Goal: Task Accomplishment & Management: Use online tool/utility

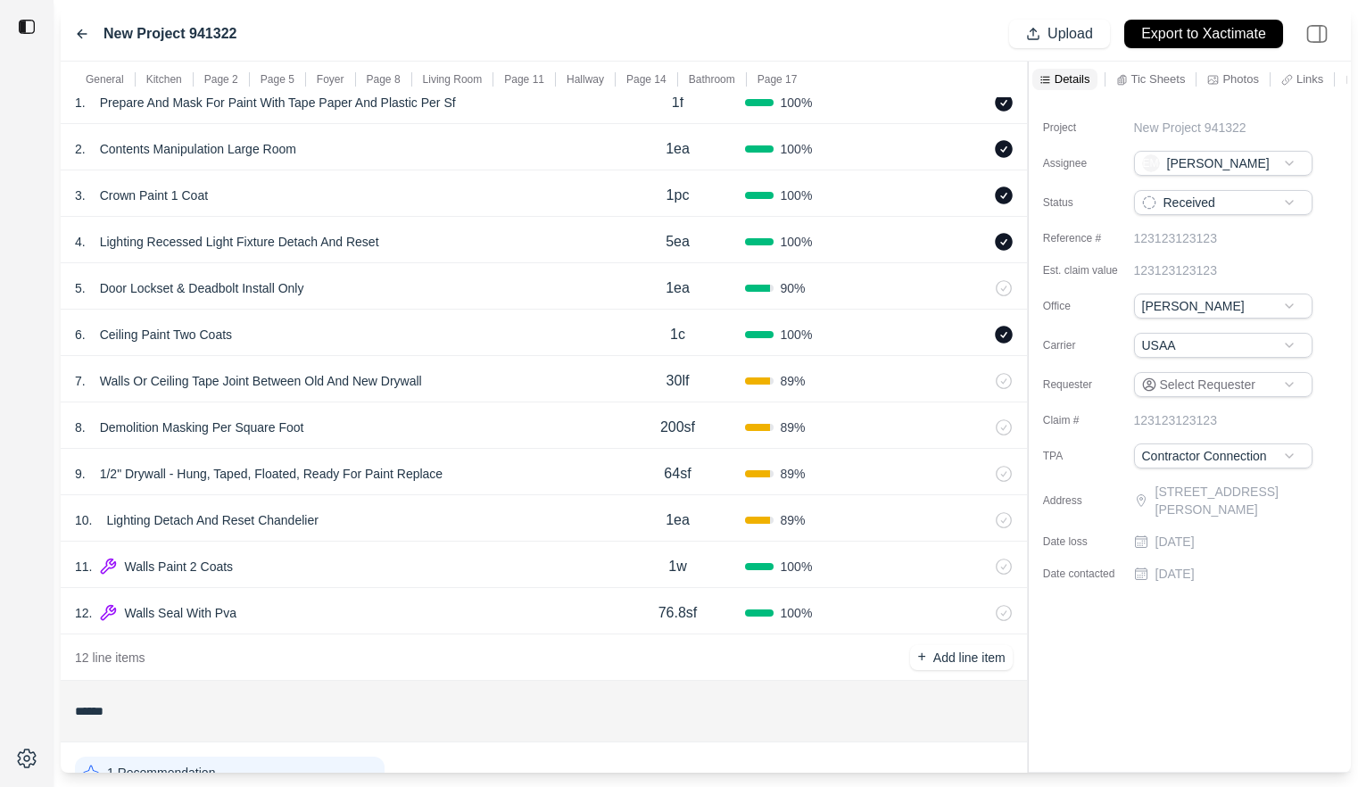
scroll to position [369, 0]
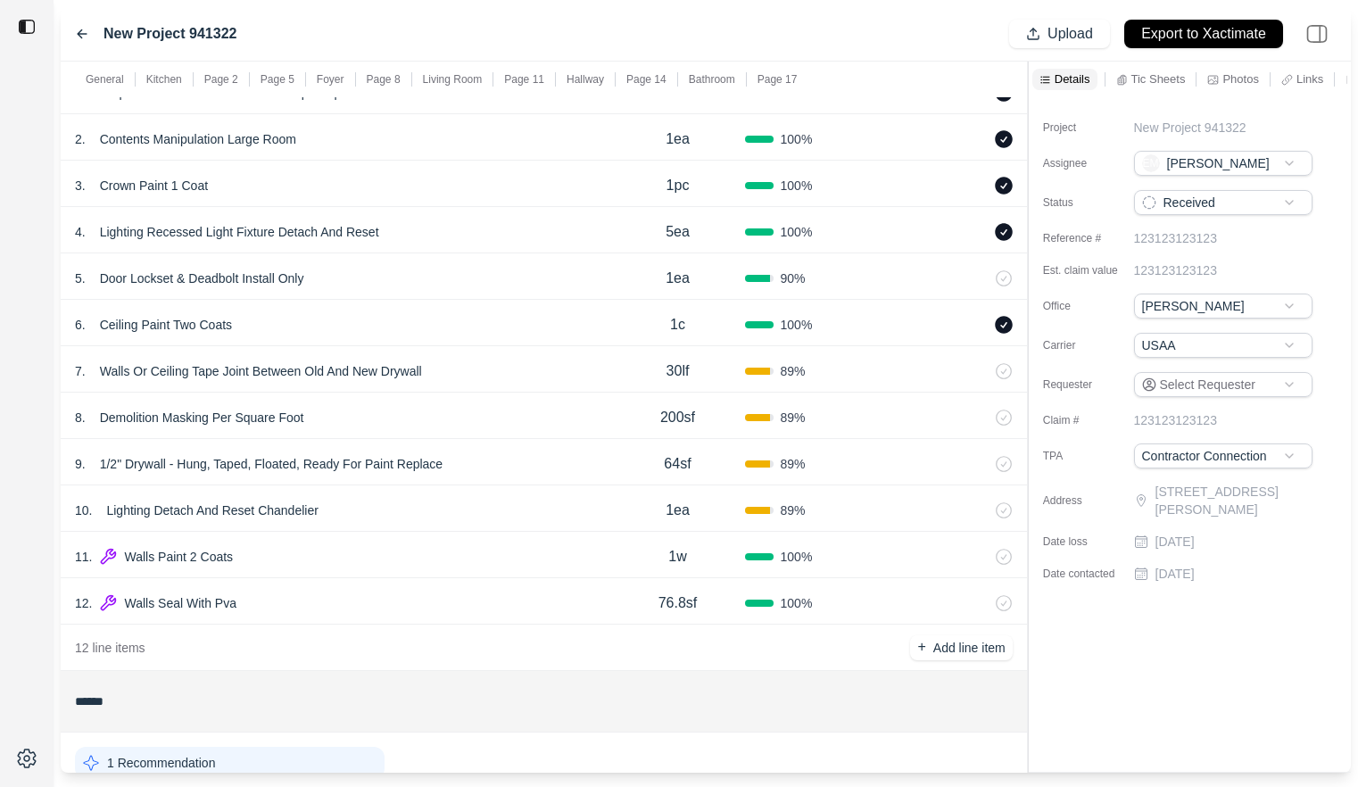
click at [523, 370] on div "7 . Walls Or Ceiling Tape Joint Between Old And New Drywall" at bounding box center [342, 371] width 535 height 25
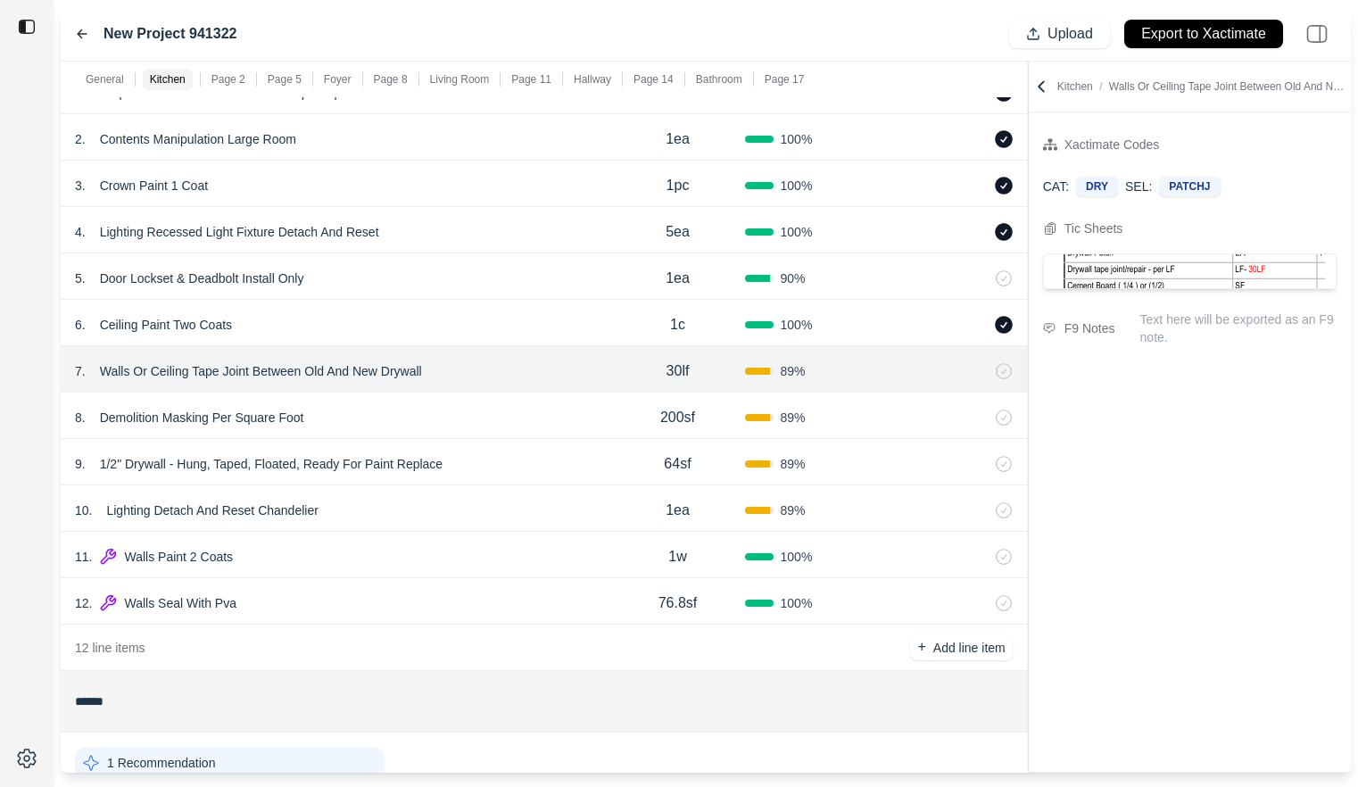
click at [524, 401] on div "8 . Demolition Masking Per Square Foot 200sf 89 %" at bounding box center [544, 416] width 966 height 46
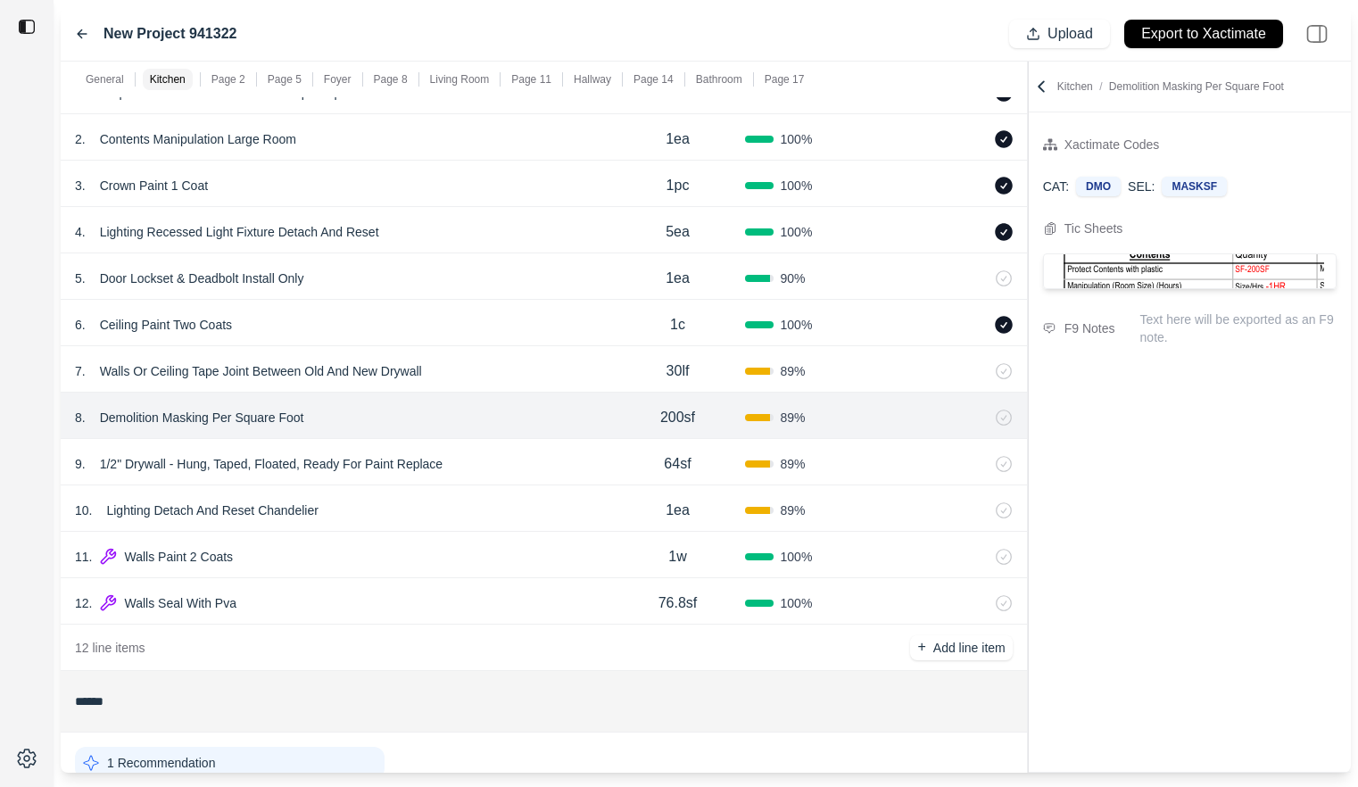
click at [524, 429] on div "8 . Demolition Masking Per Square Foot" at bounding box center [342, 417] width 535 height 25
click at [525, 449] on div "9 . 1/2" Drywall - Hung, Taped, Floated, Ready For Paint Replace 64sf 89 %" at bounding box center [544, 462] width 966 height 46
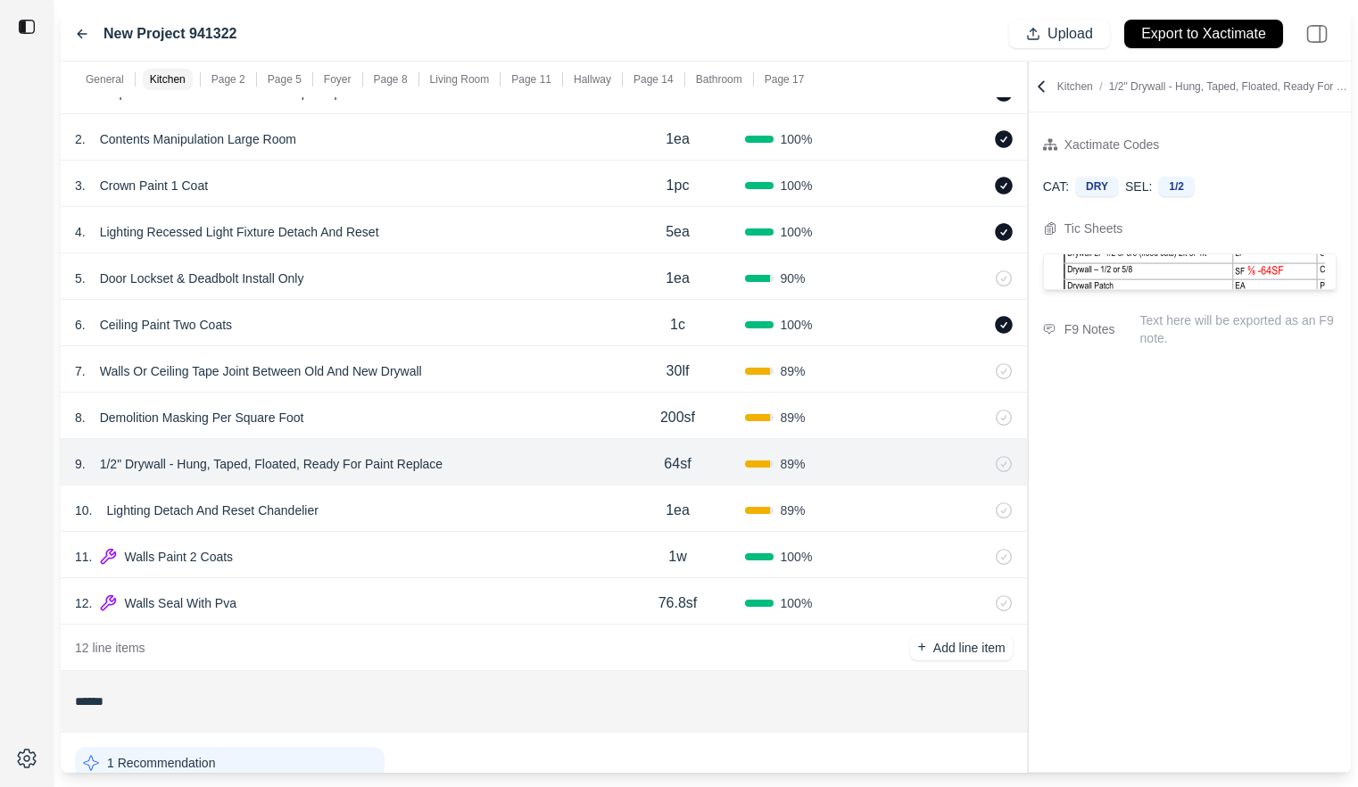
click at [523, 491] on div "10 . Lighting Detach And Reset Chandelier 1ea 89 %" at bounding box center [544, 508] width 966 height 46
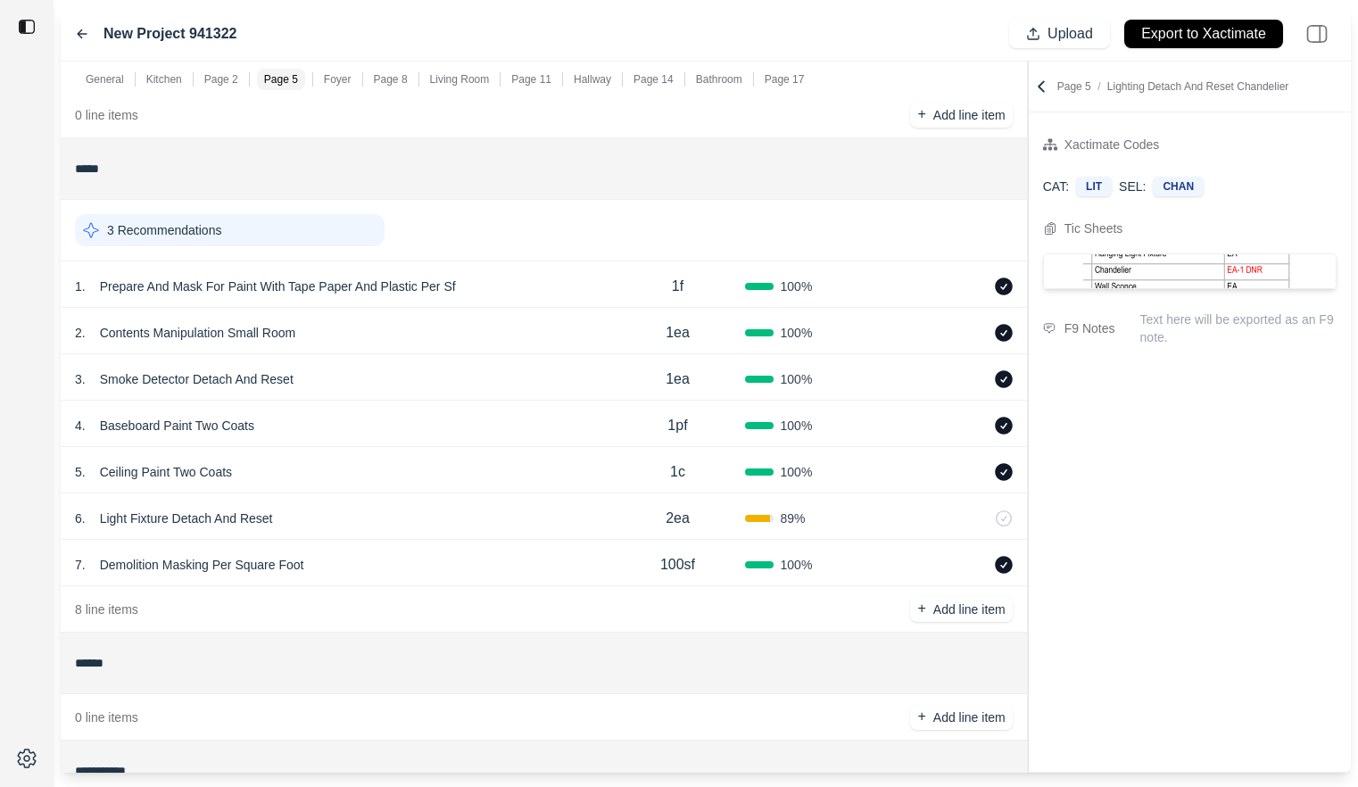
click at [523, 509] on div "6 . Light Fixture Detach And Reset" at bounding box center [342, 518] width 535 height 25
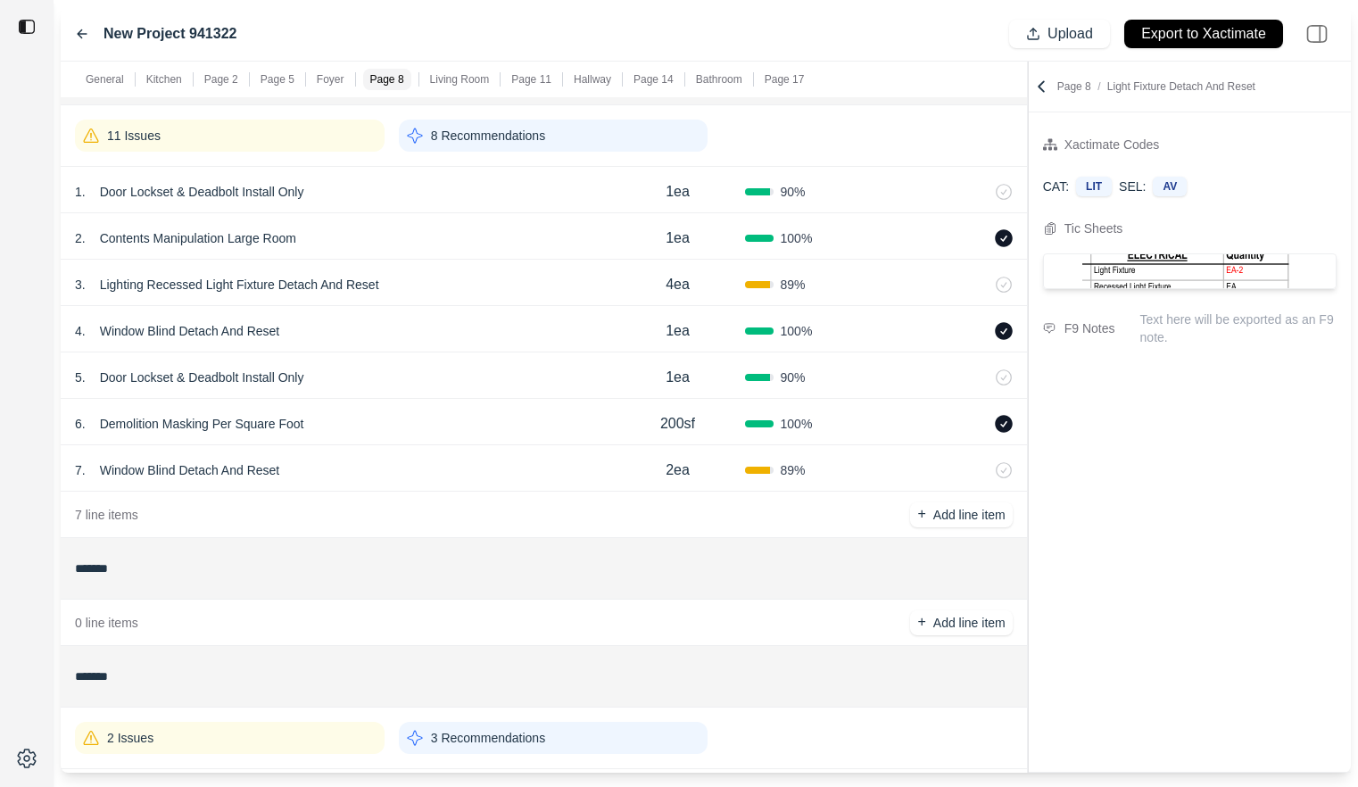
scroll to position [1918, 0]
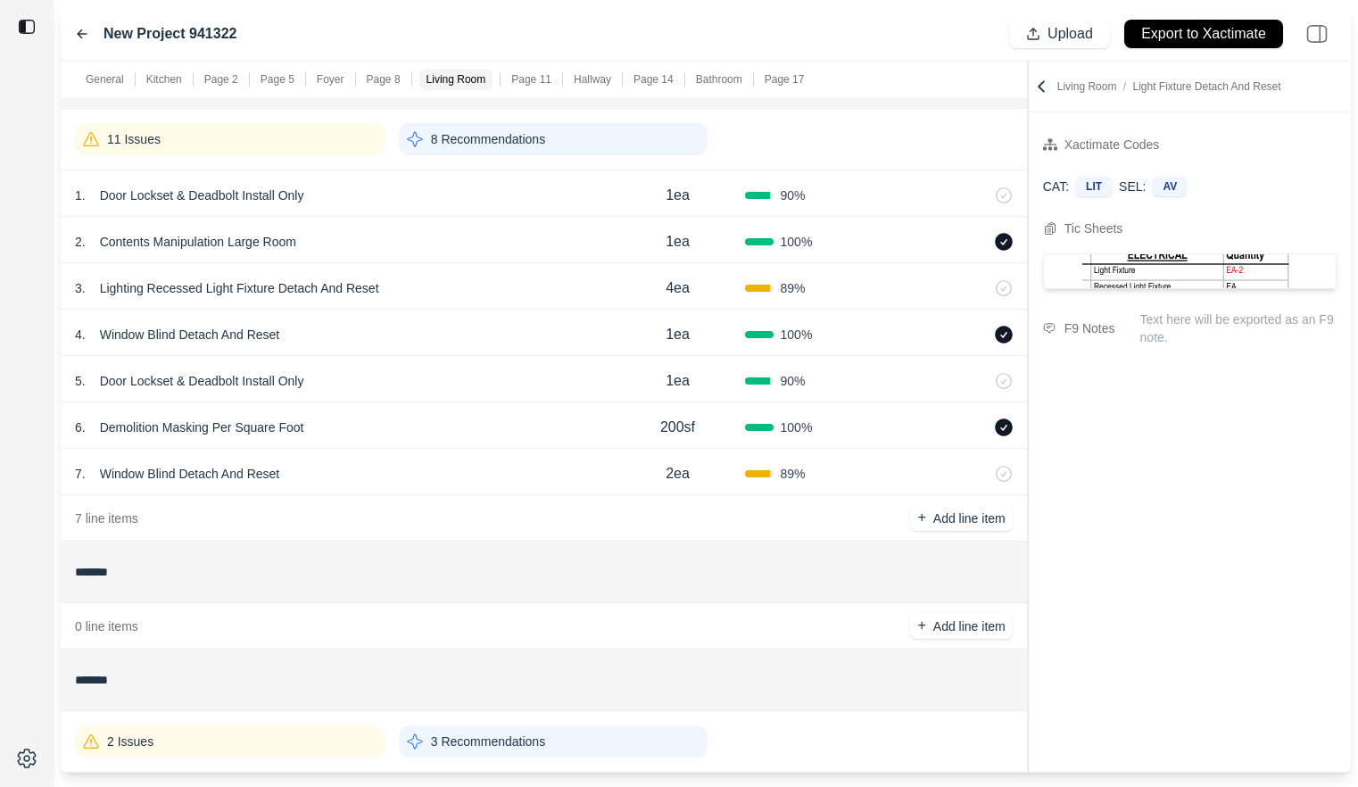
click at [530, 396] on div "5 . Door Lockset & Deadbolt Install Only 1ea 90 %" at bounding box center [544, 379] width 966 height 46
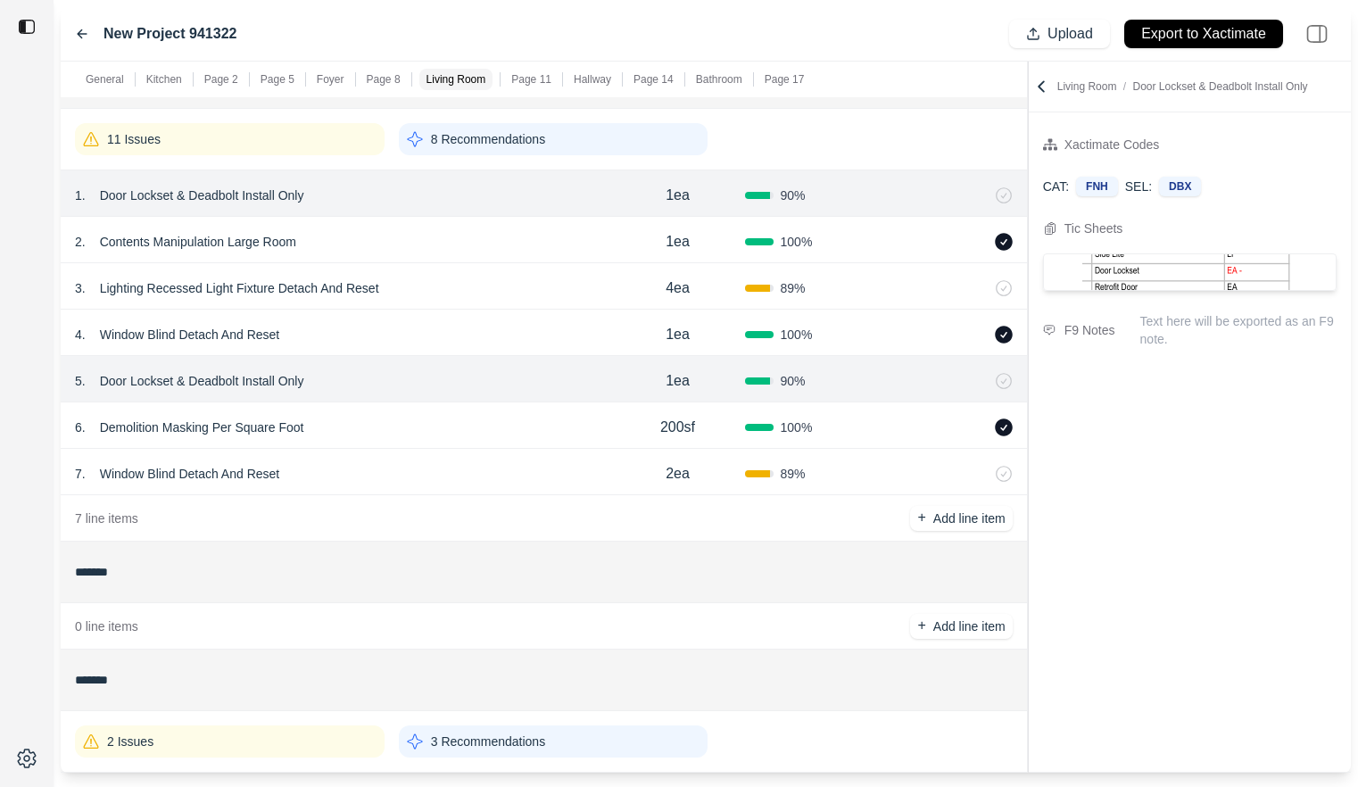
click at [536, 300] on div "3 . Lighting Recessed Light Fixture Detach And Reset" at bounding box center [342, 288] width 535 height 25
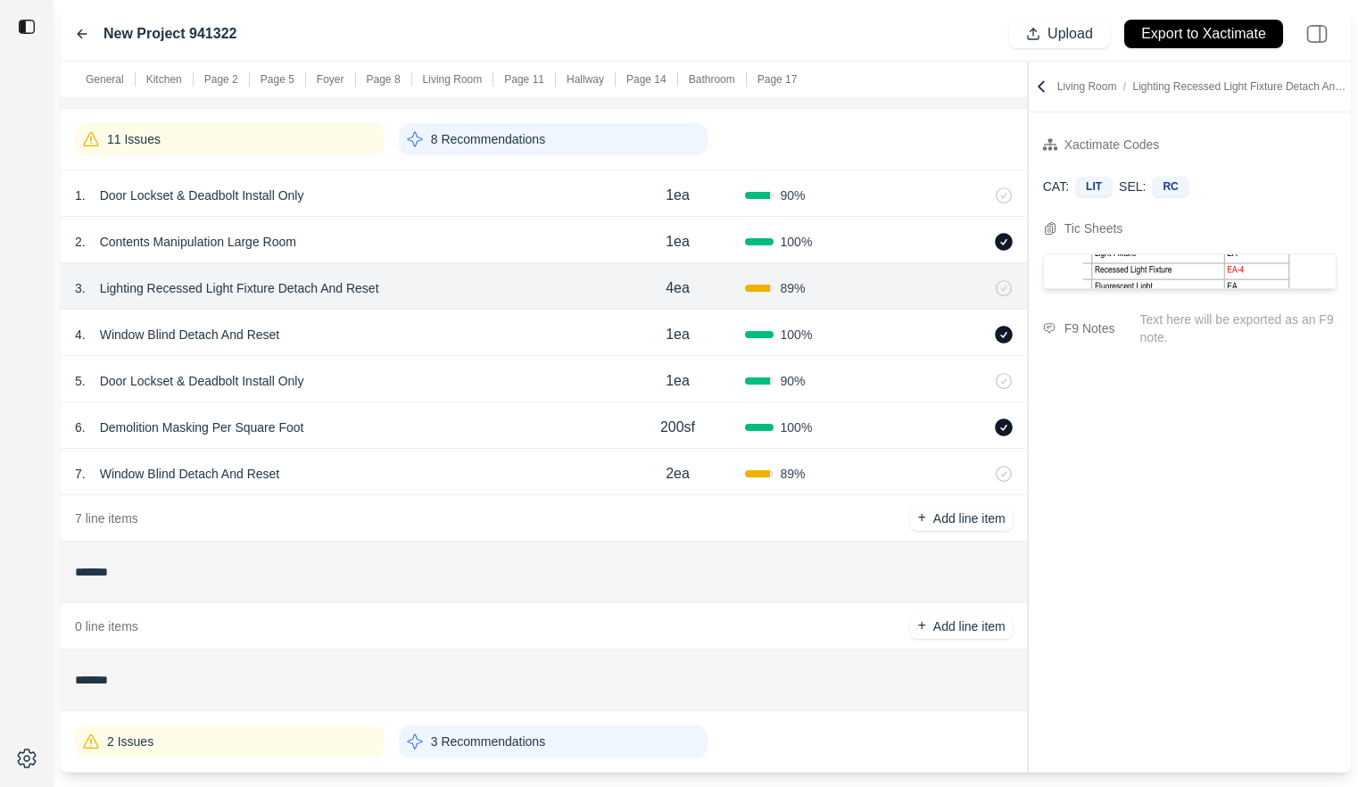
click at [524, 385] on div "5 . Door Lockset & Deadbolt Install Only" at bounding box center [342, 381] width 535 height 25
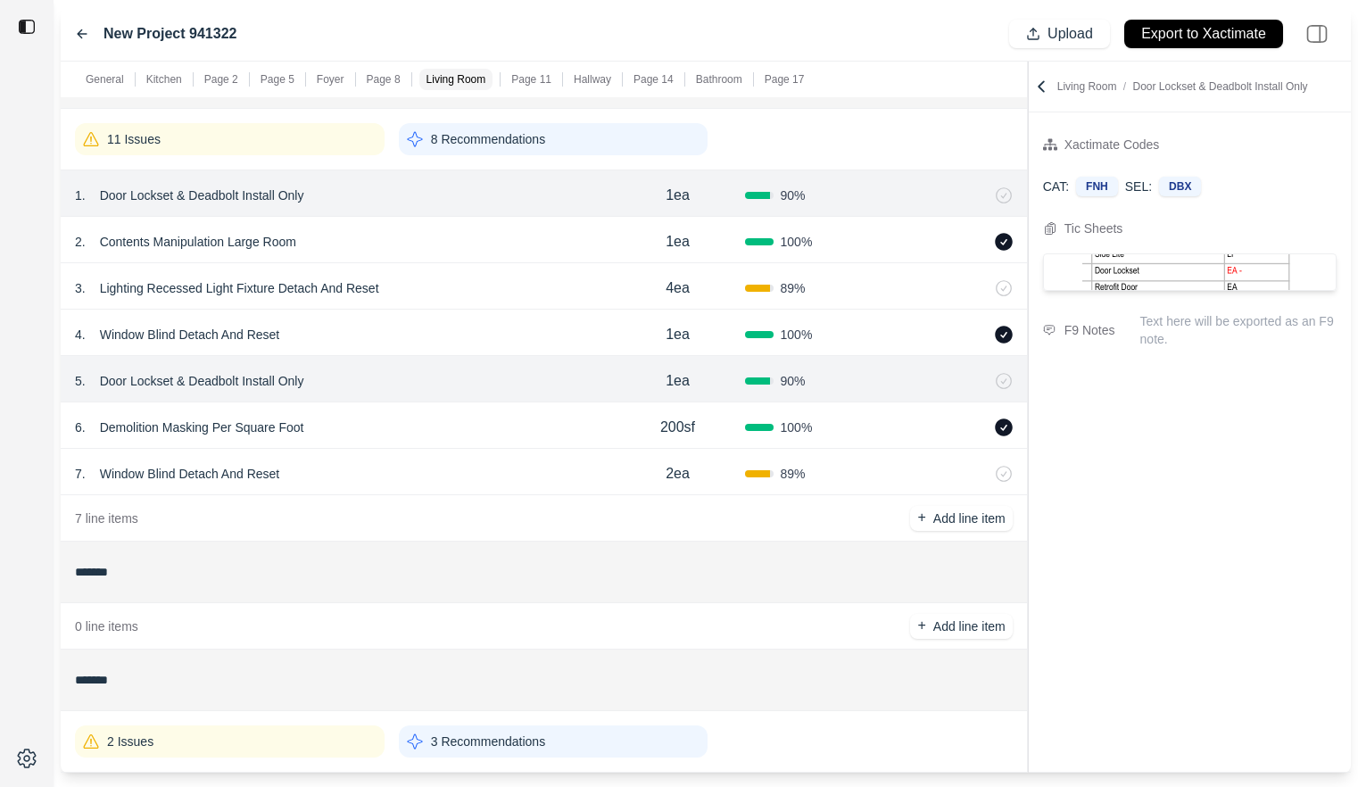
click at [526, 192] on div "1 . Door Lockset & Deadbolt Install Only" at bounding box center [342, 195] width 535 height 25
click at [523, 244] on div "2 . Contents Manipulation Large Room" at bounding box center [342, 241] width 535 height 25
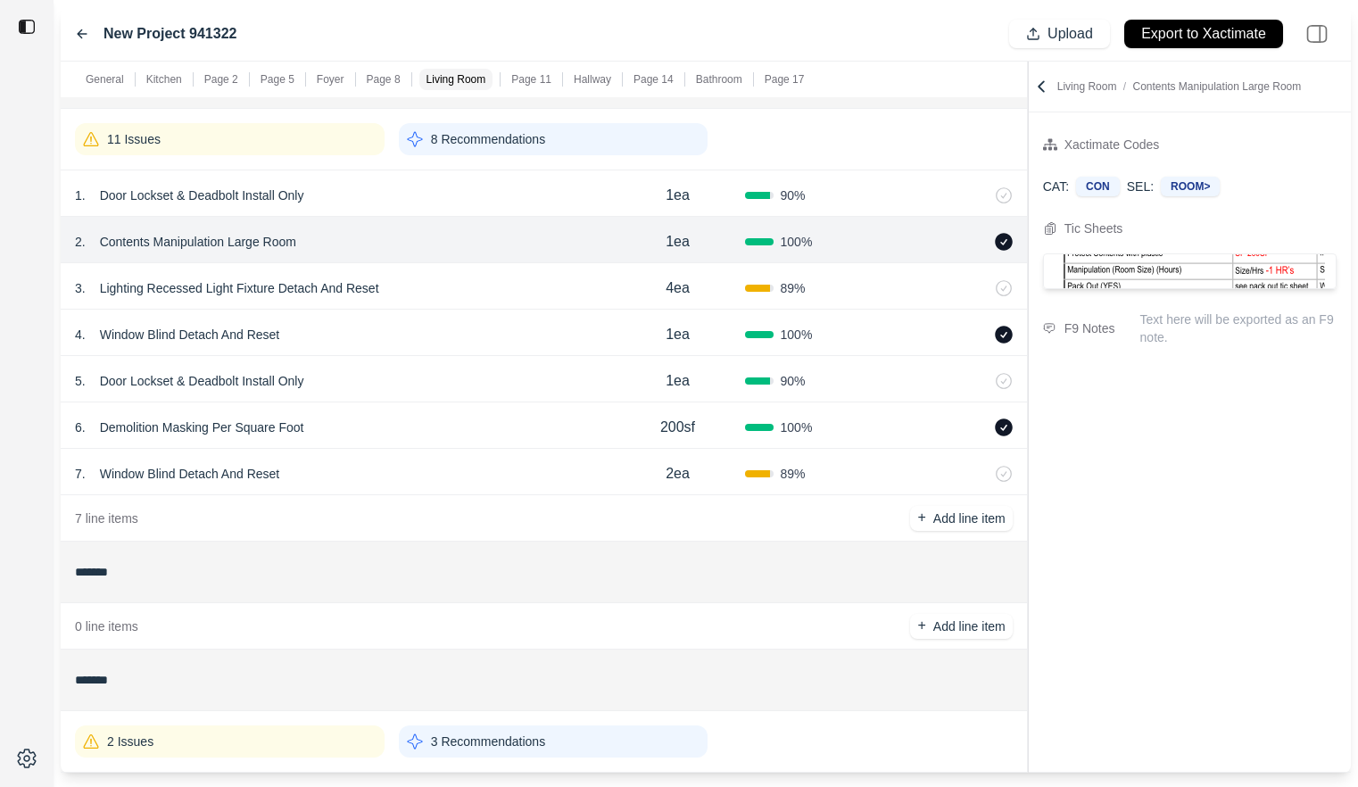
click at [522, 322] on div "4 . Window Blind Detach And Reset" at bounding box center [342, 334] width 535 height 25
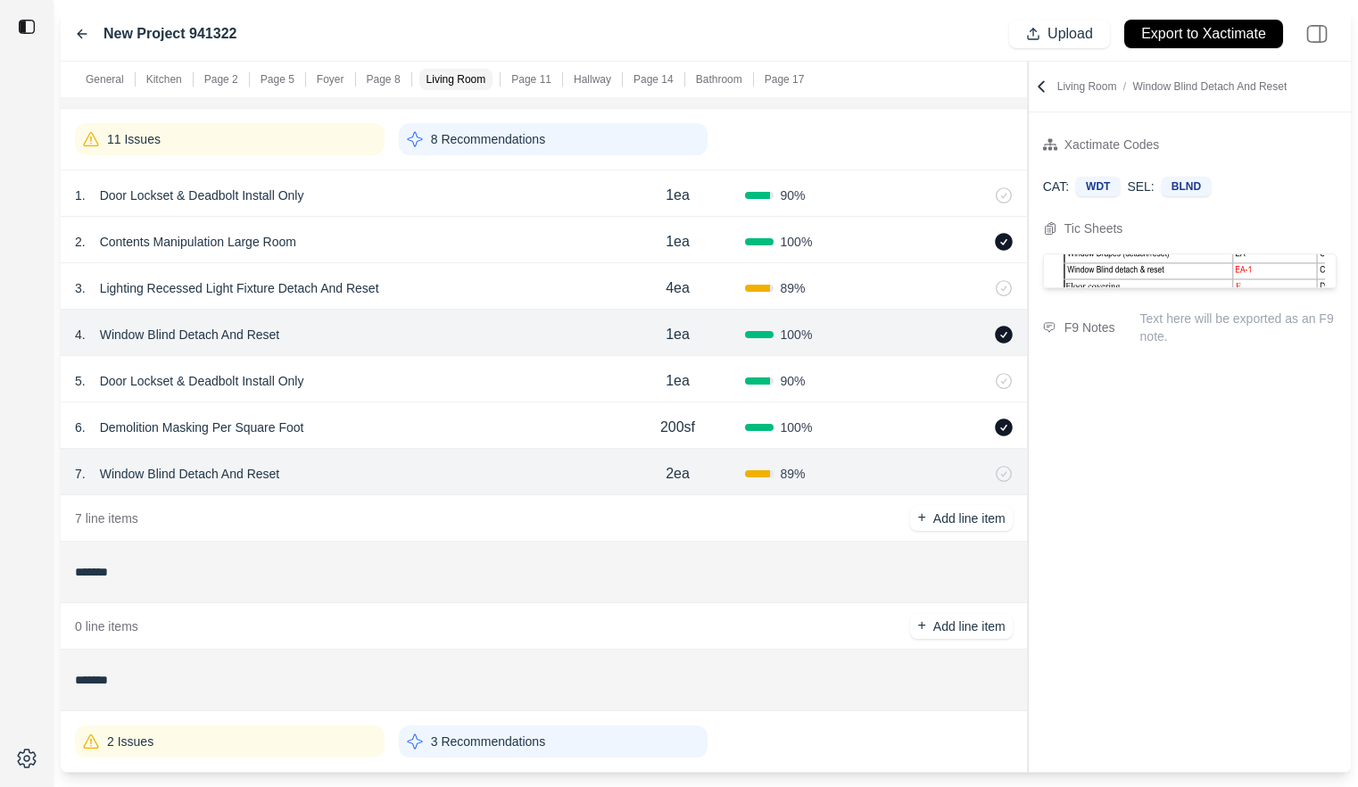
click at [529, 279] on div "3 . Lighting Recessed Light Fixture Detach And Reset" at bounding box center [342, 288] width 535 height 25
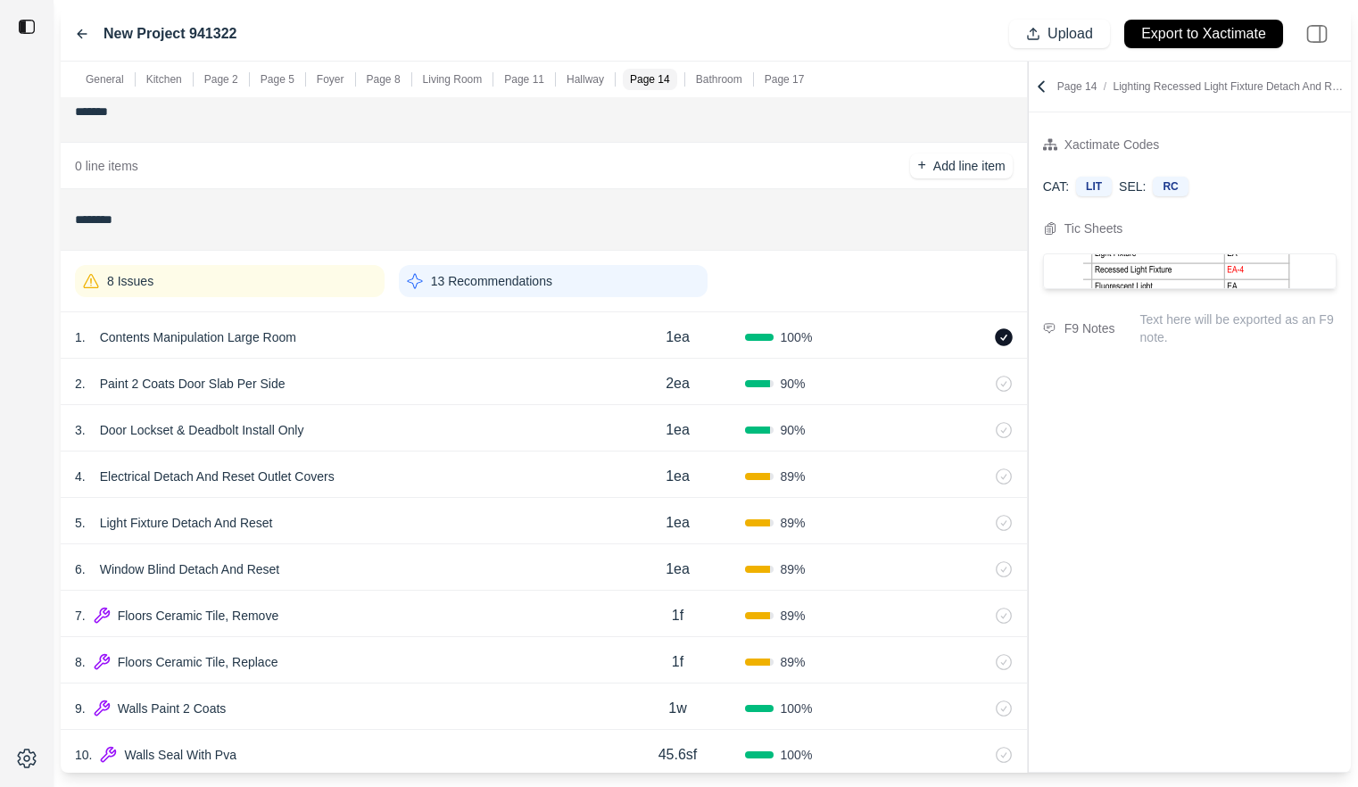
scroll to position [2778, 0]
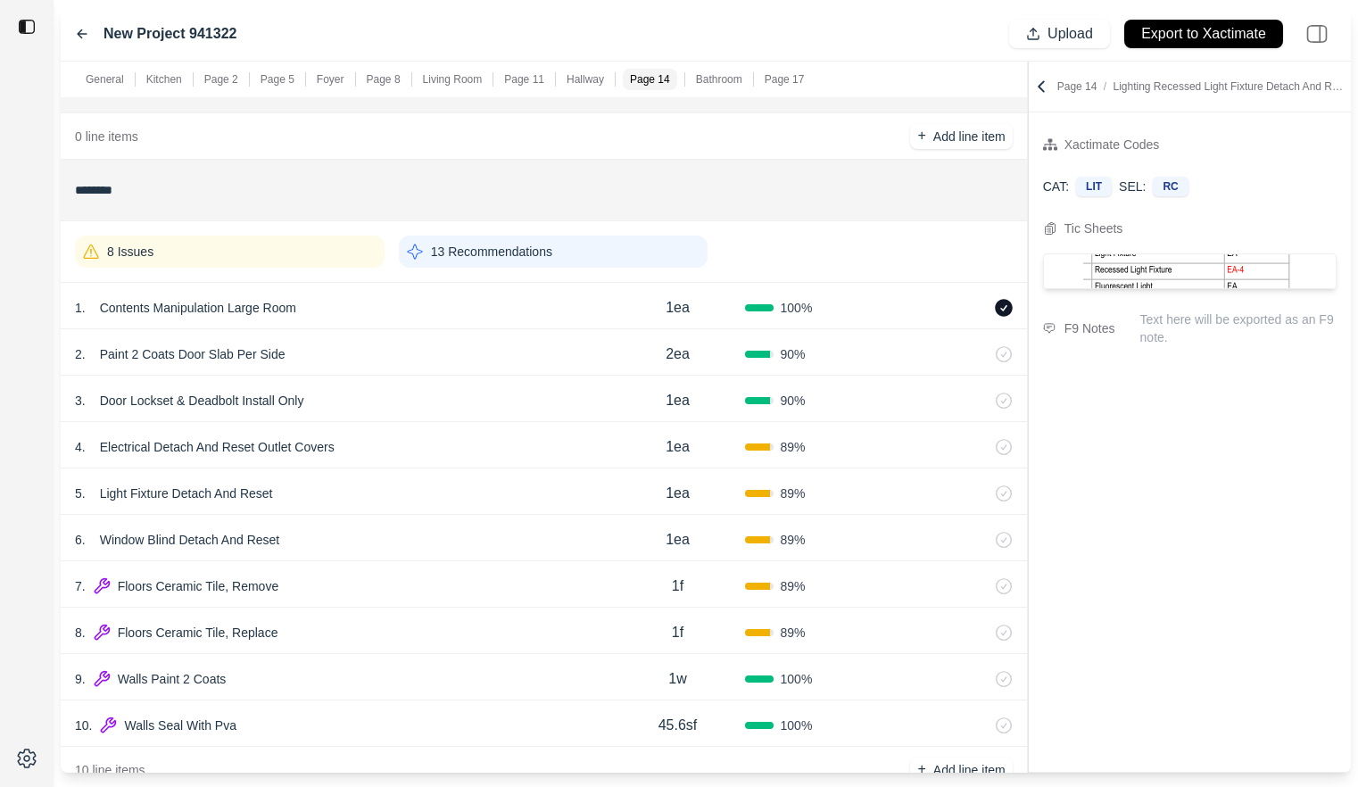
click at [525, 309] on div "1 . Contents Manipulation Large Room" at bounding box center [342, 307] width 535 height 25
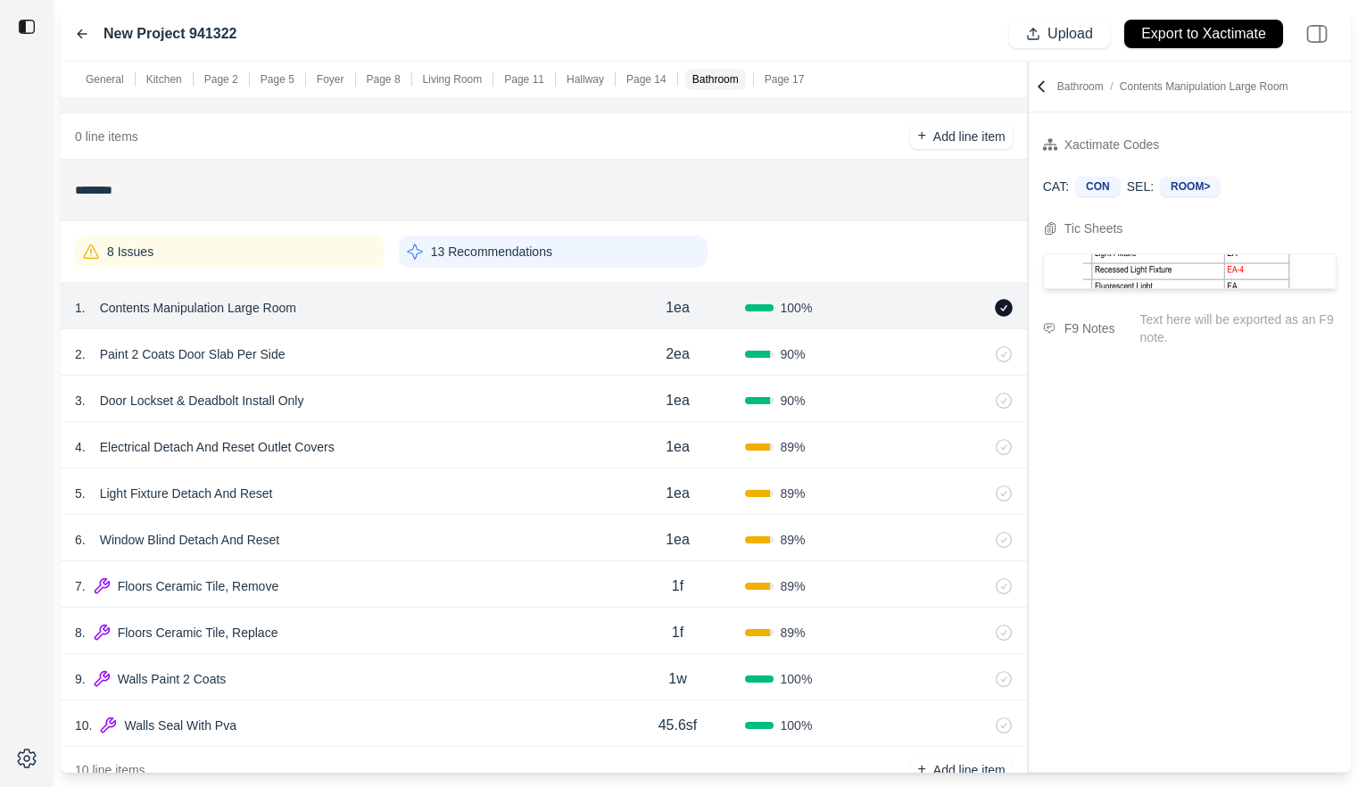
click at [522, 344] on div "2 . Paint 2 Coats Door Slab Per Side" at bounding box center [342, 354] width 535 height 25
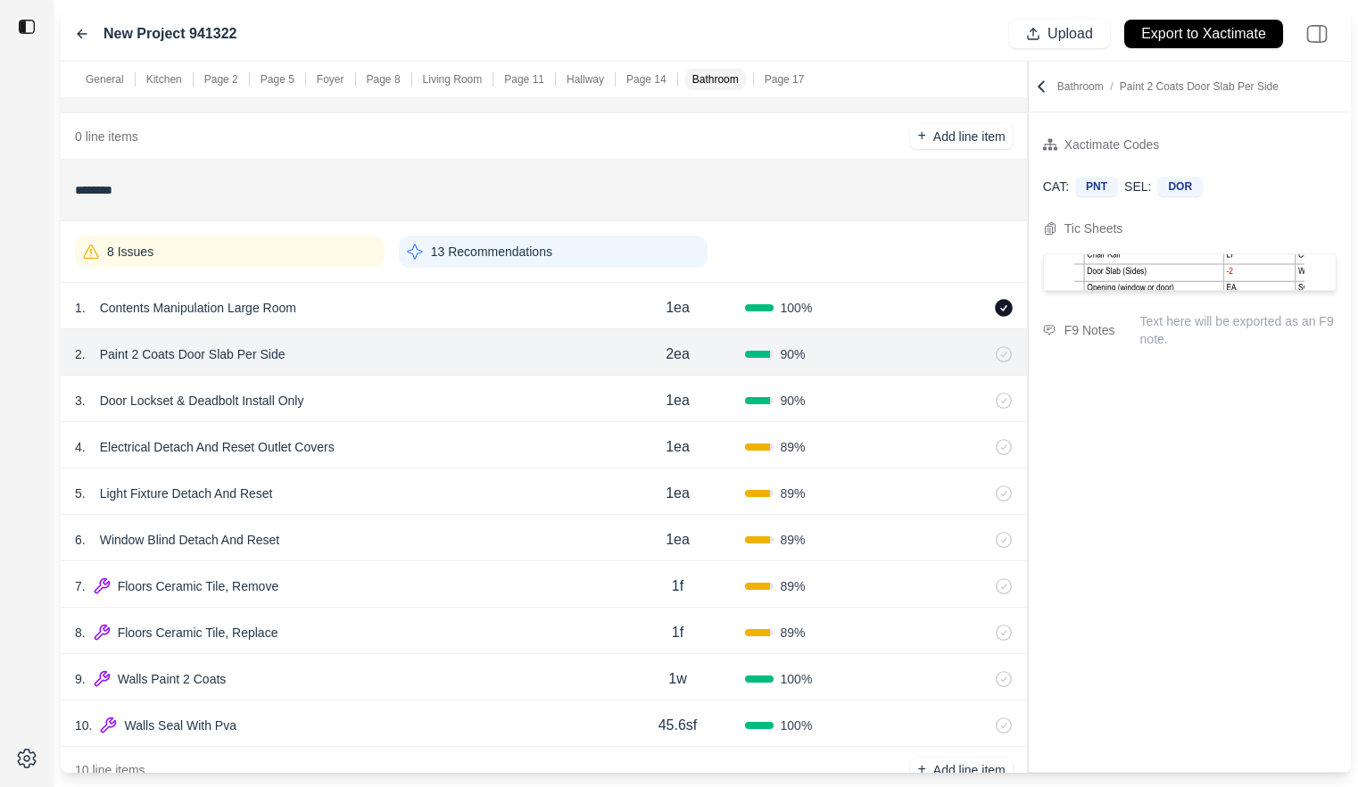
click at [526, 404] on div "3 . Door Lockset & Deadbolt Install Only" at bounding box center [342, 400] width 535 height 25
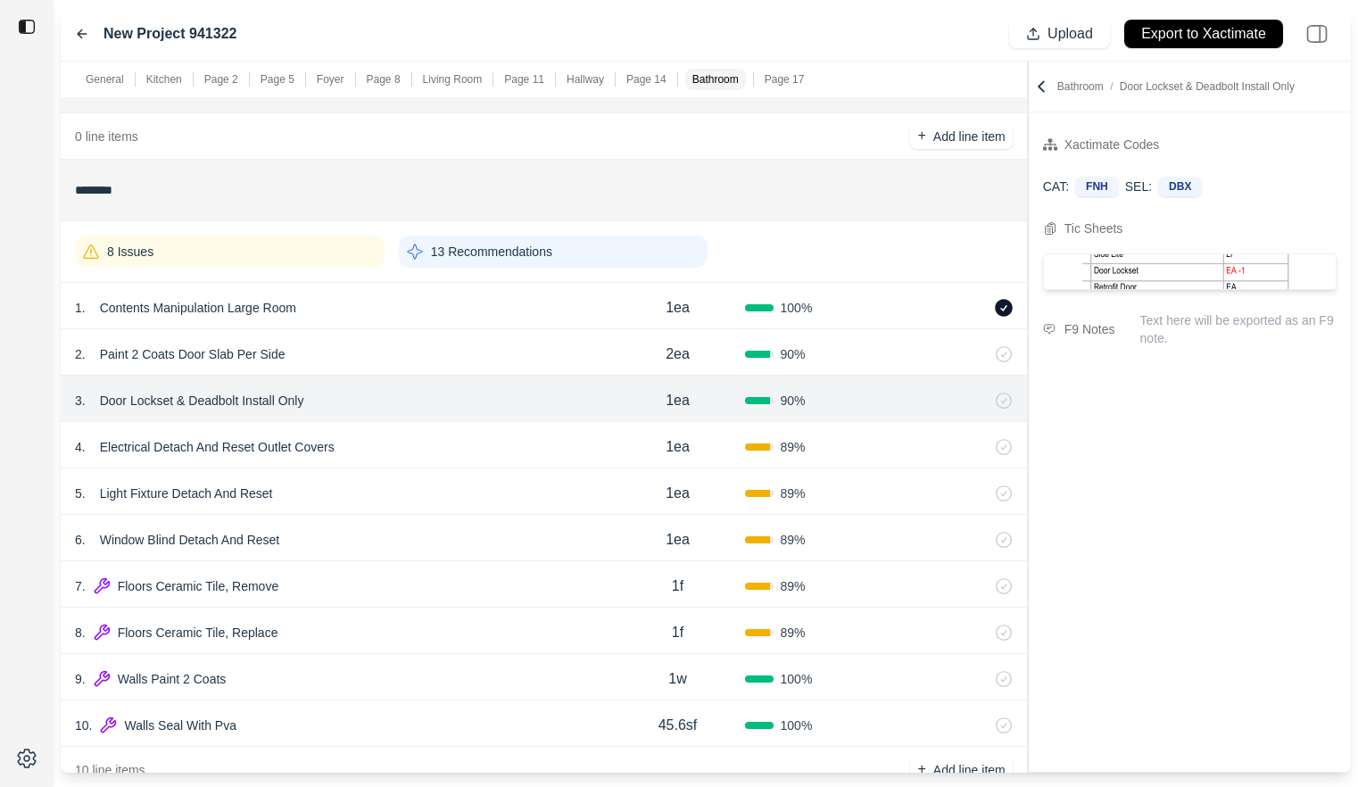
click at [520, 468] on div "4 . Electrical Detach And Reset Outlet Covers 1ea 89 %" at bounding box center [544, 445] width 966 height 46
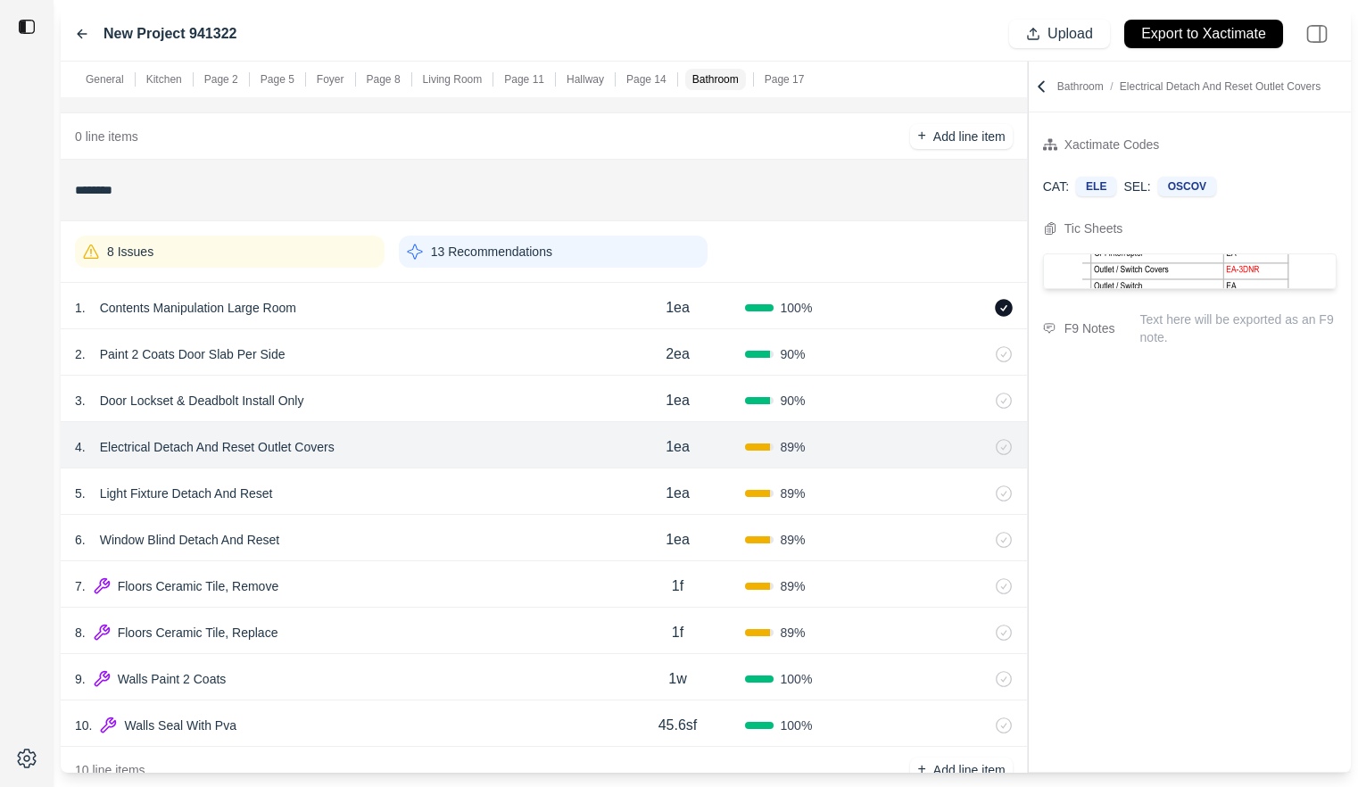
click at [515, 491] on div "5 . Light Fixture Detach And Reset" at bounding box center [342, 493] width 535 height 25
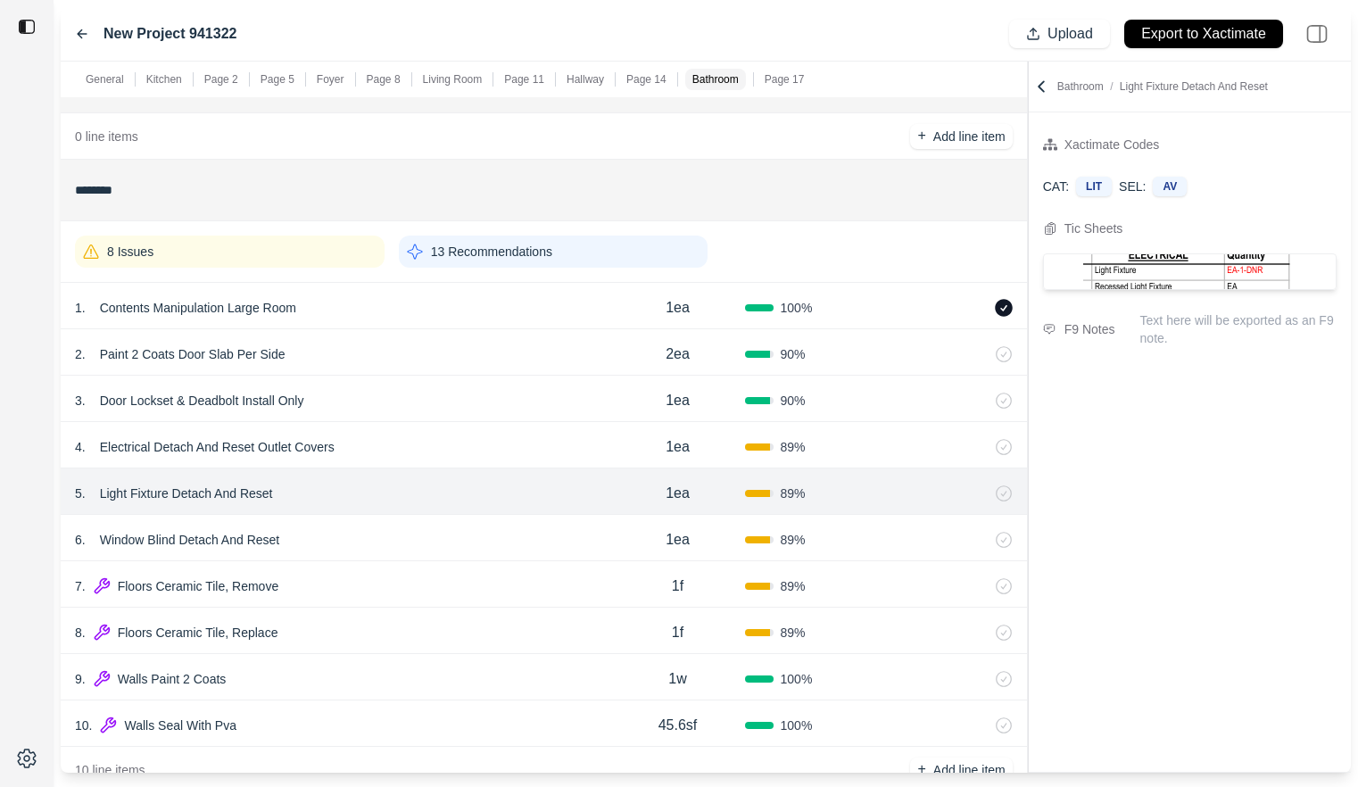
click at [514, 542] on div "6 . Window Blind Detach And Reset" at bounding box center [342, 539] width 535 height 25
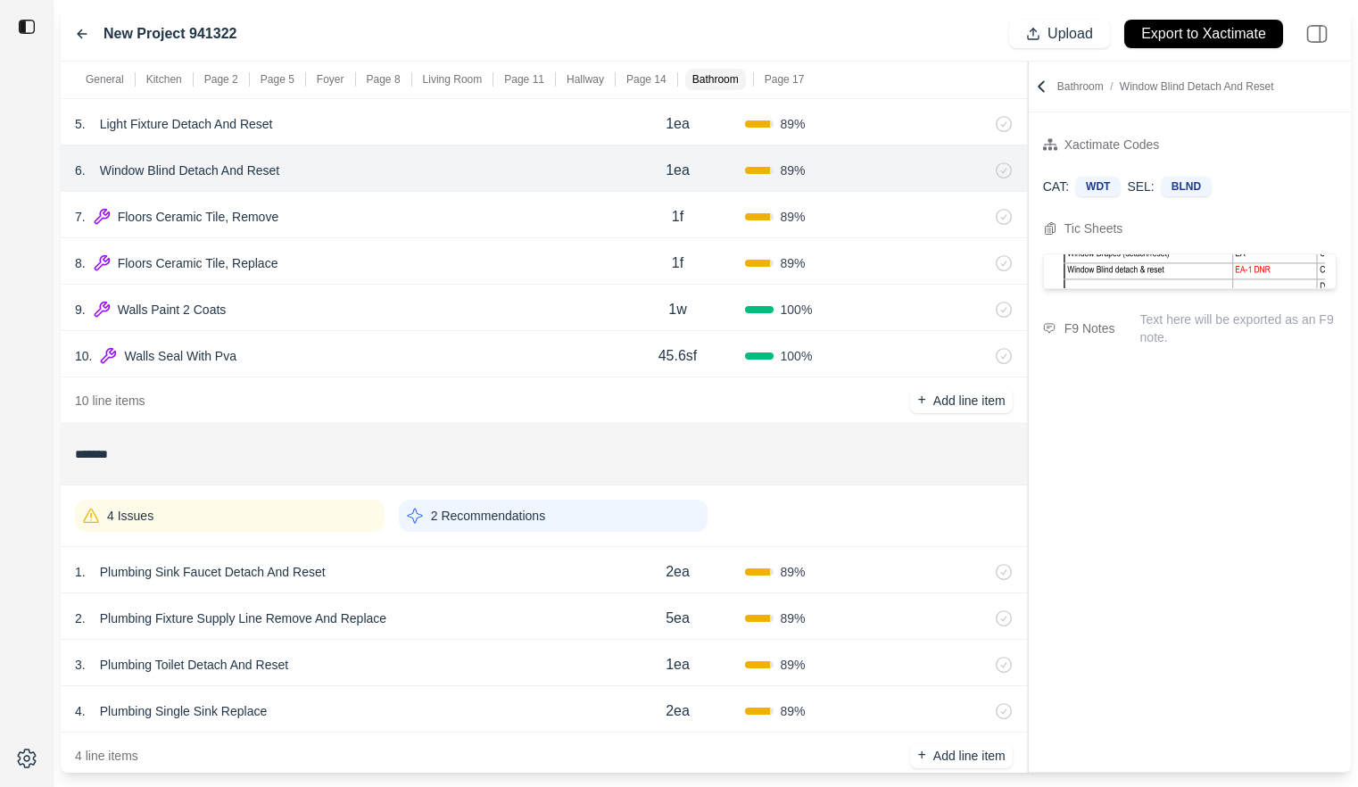
scroll to position [3183, 0]
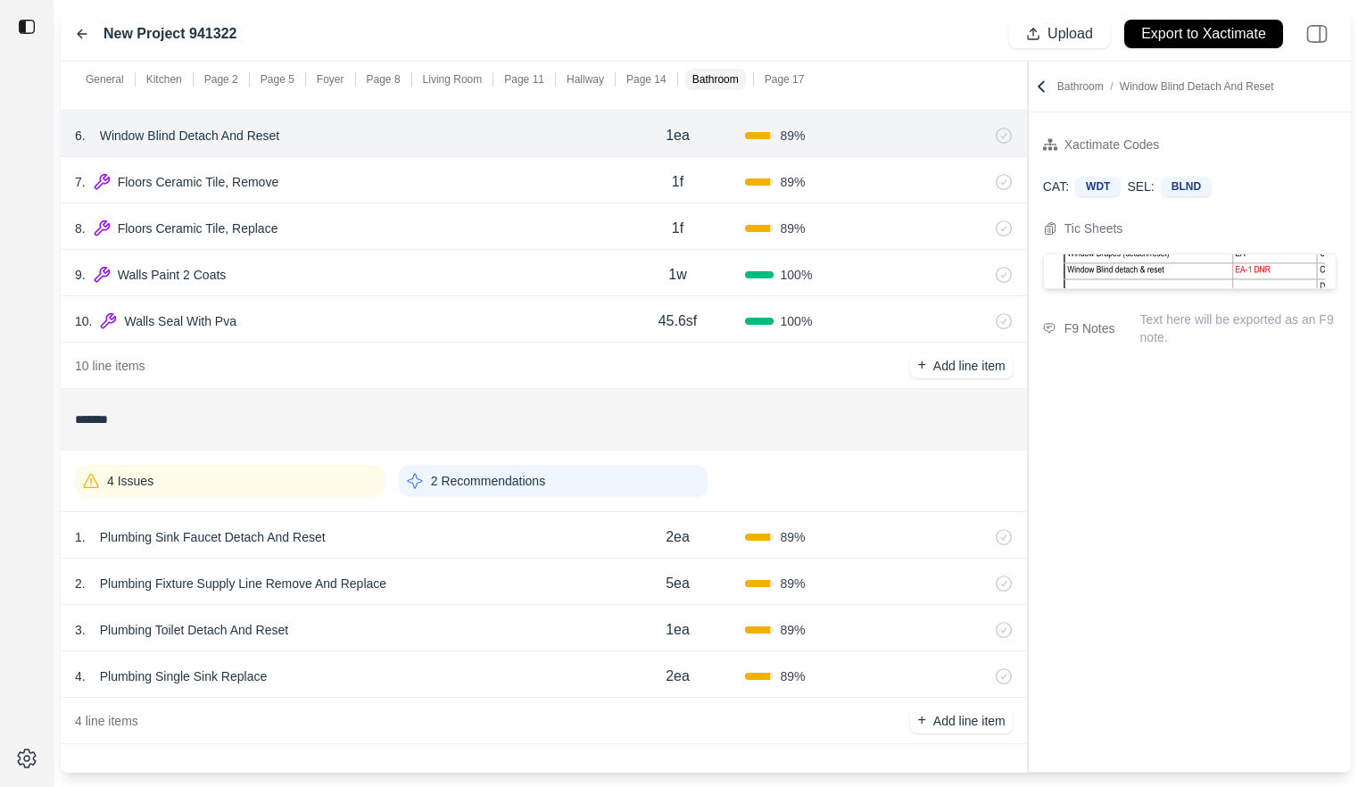
click at [497, 556] on div "1 . Plumbing Sink Faucet Detach And Reset 2ea 89 %" at bounding box center [544, 535] width 966 height 46
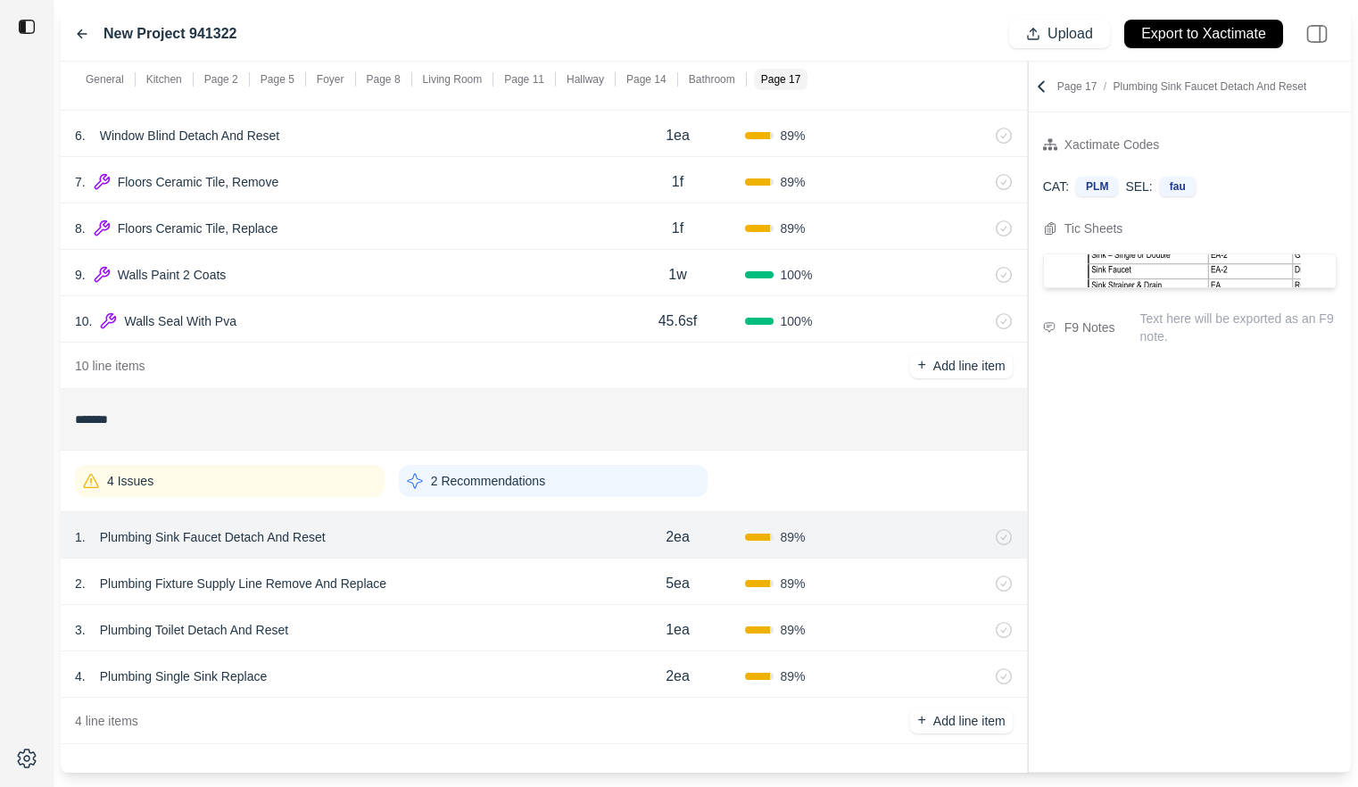
click at [499, 597] on div "2 . Plumbing Fixture Supply Line Remove And Replace 5ea 89 %" at bounding box center [544, 582] width 966 height 46
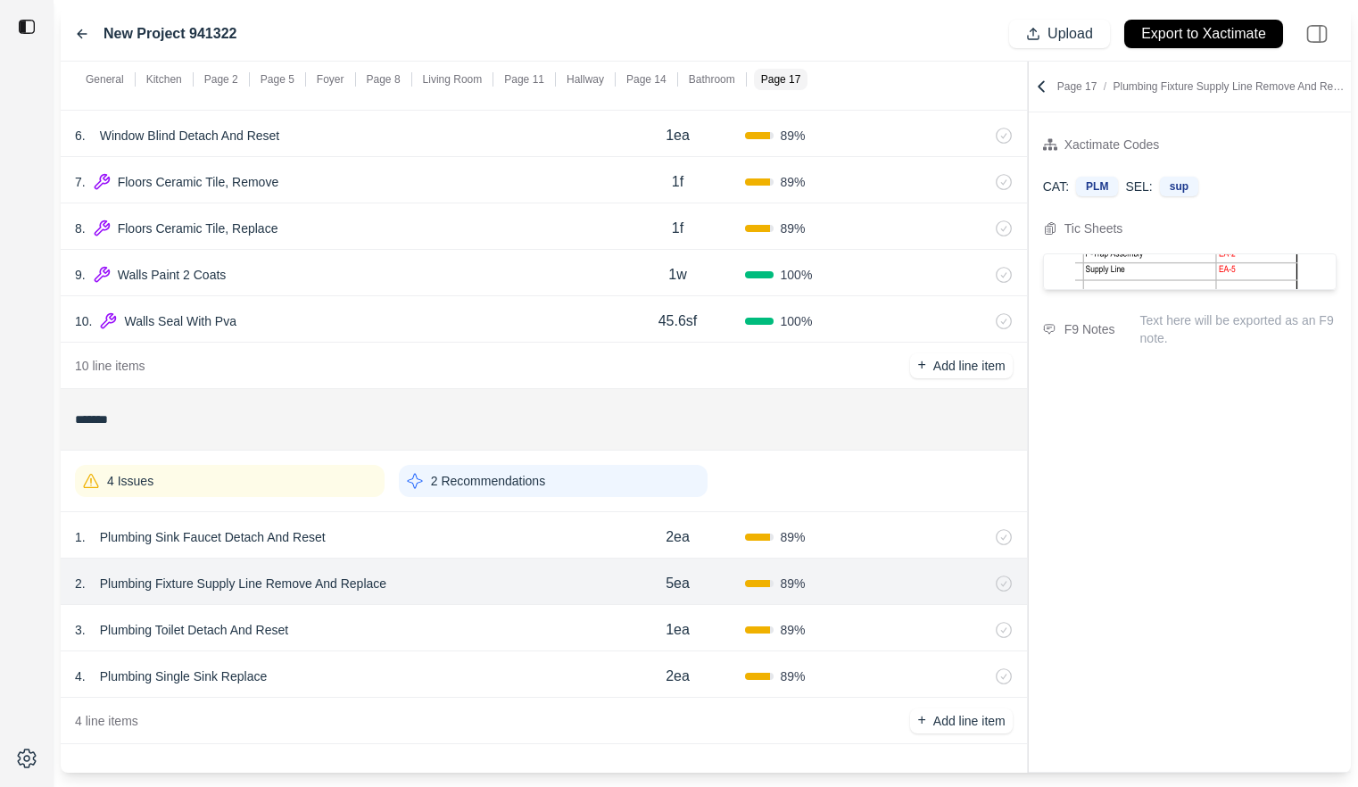
click at [498, 625] on div "3 . Plumbing Toilet Detach And Reset" at bounding box center [342, 629] width 535 height 25
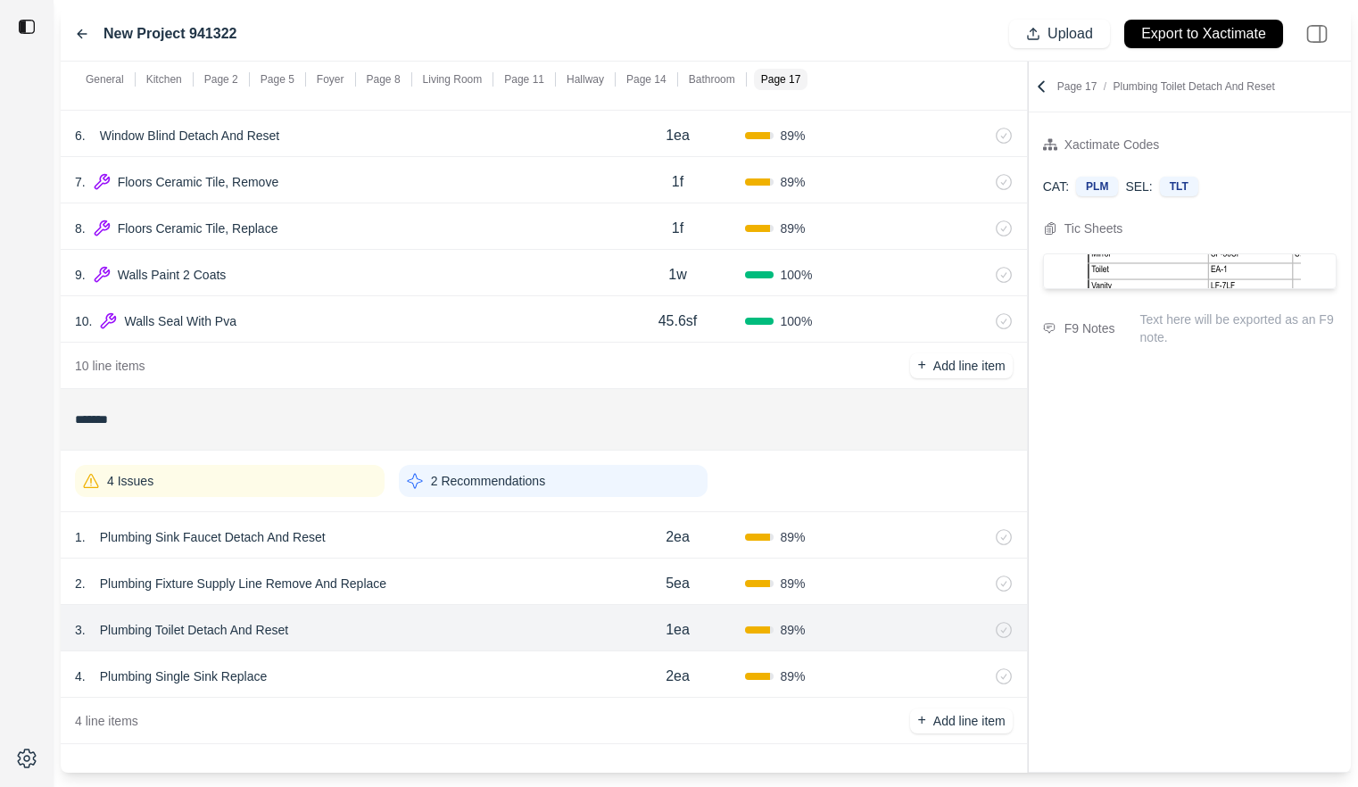
click at [498, 660] on div "4 . Plumbing Single Sink Replace 2ea 89 %" at bounding box center [544, 674] width 966 height 46
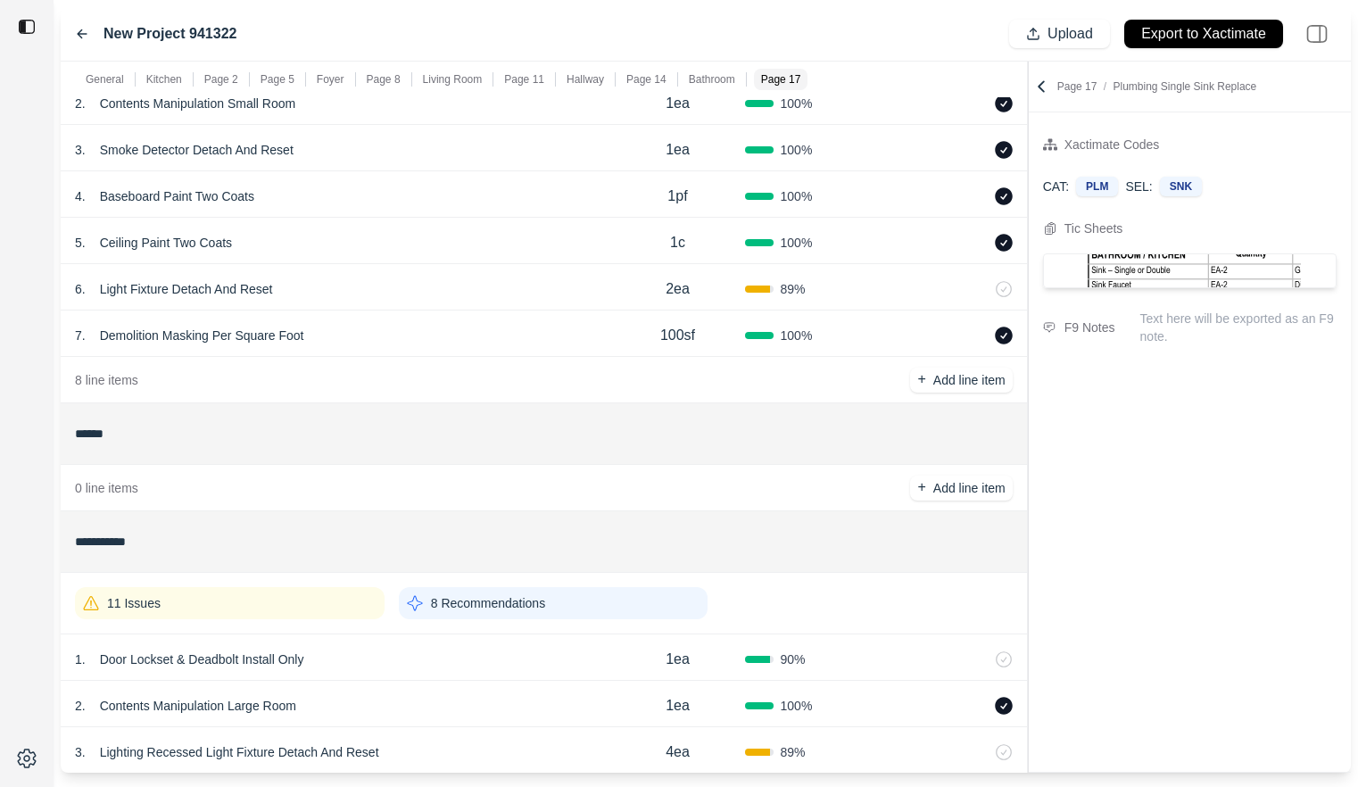
scroll to position [1100, 0]
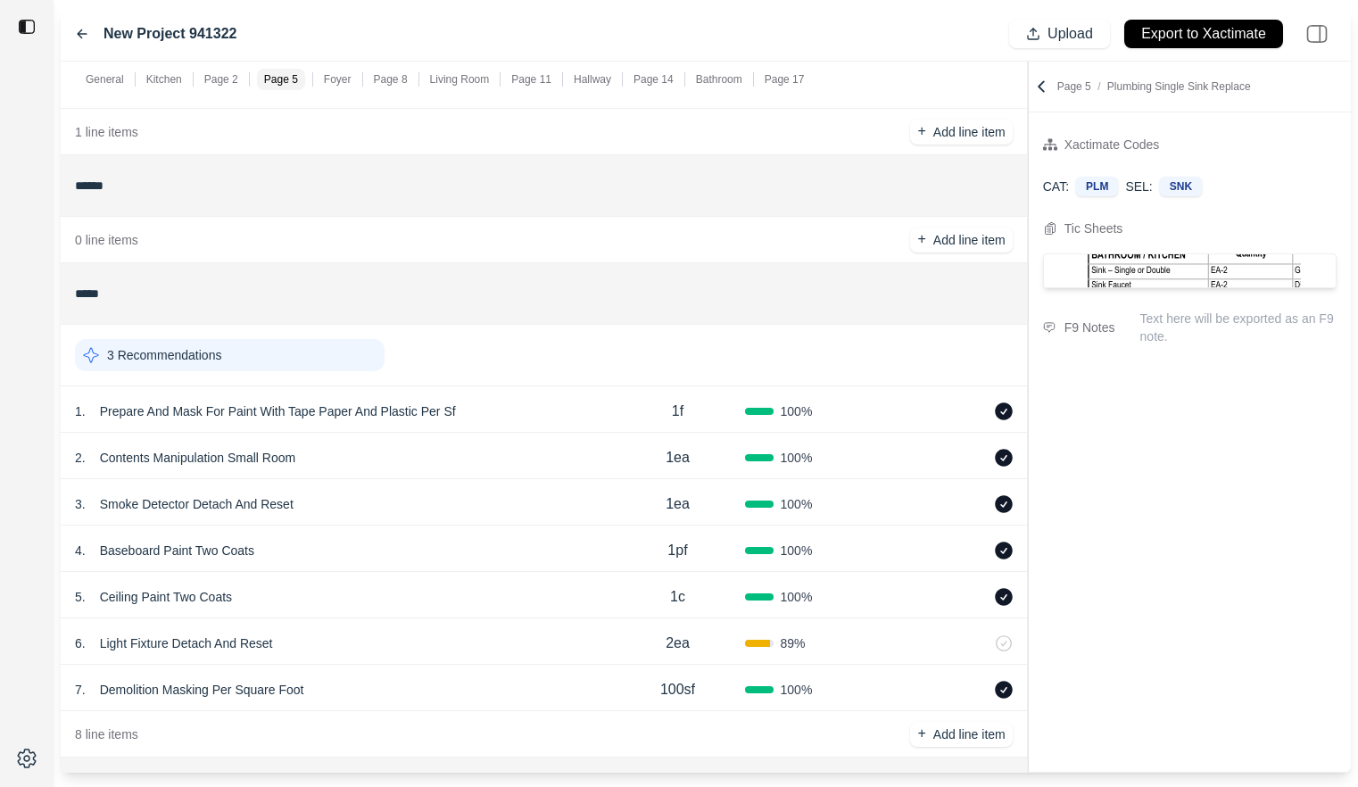
click at [503, 508] on div "3 . Smoke Detector Detach And Reset" at bounding box center [342, 504] width 535 height 25
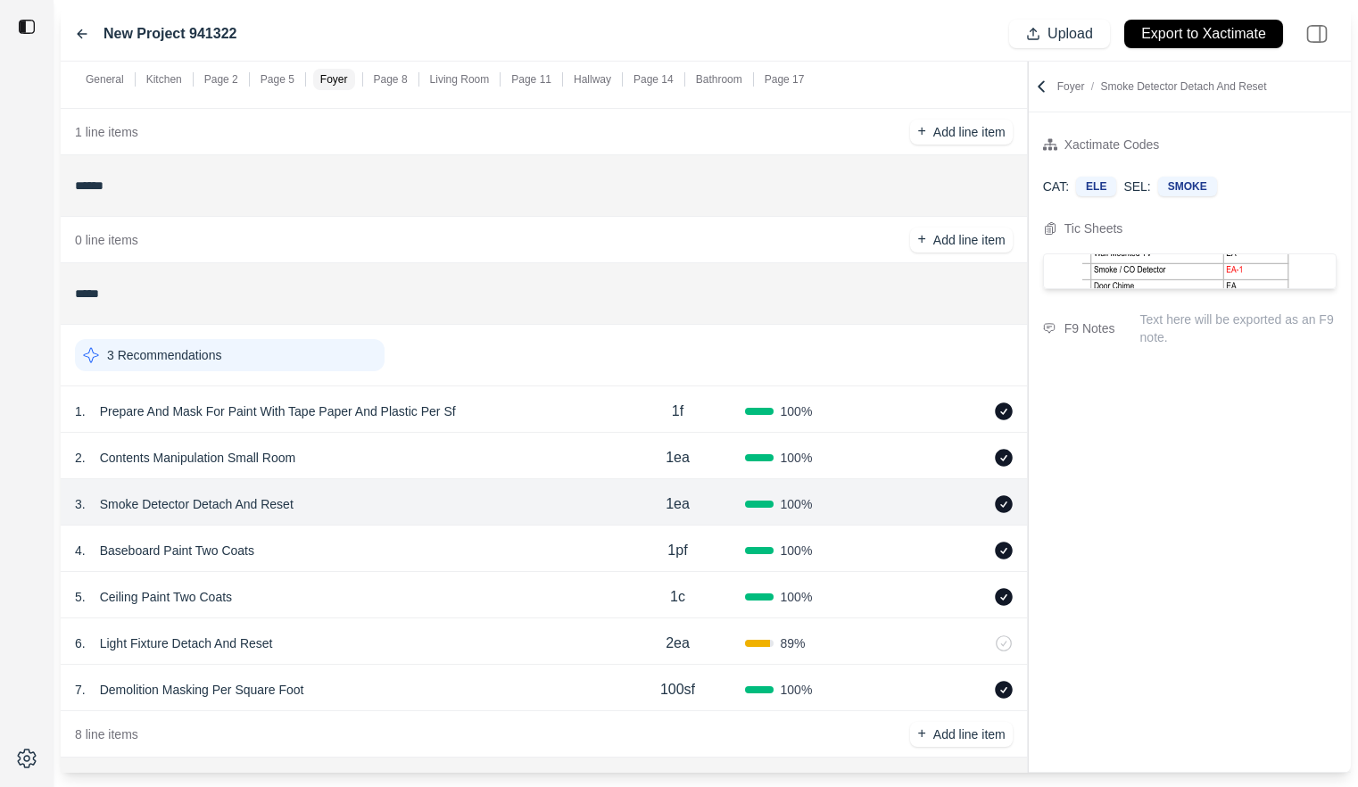
click at [509, 464] on div "2 . Contents Manipulation Small Room" at bounding box center [342, 457] width 535 height 25
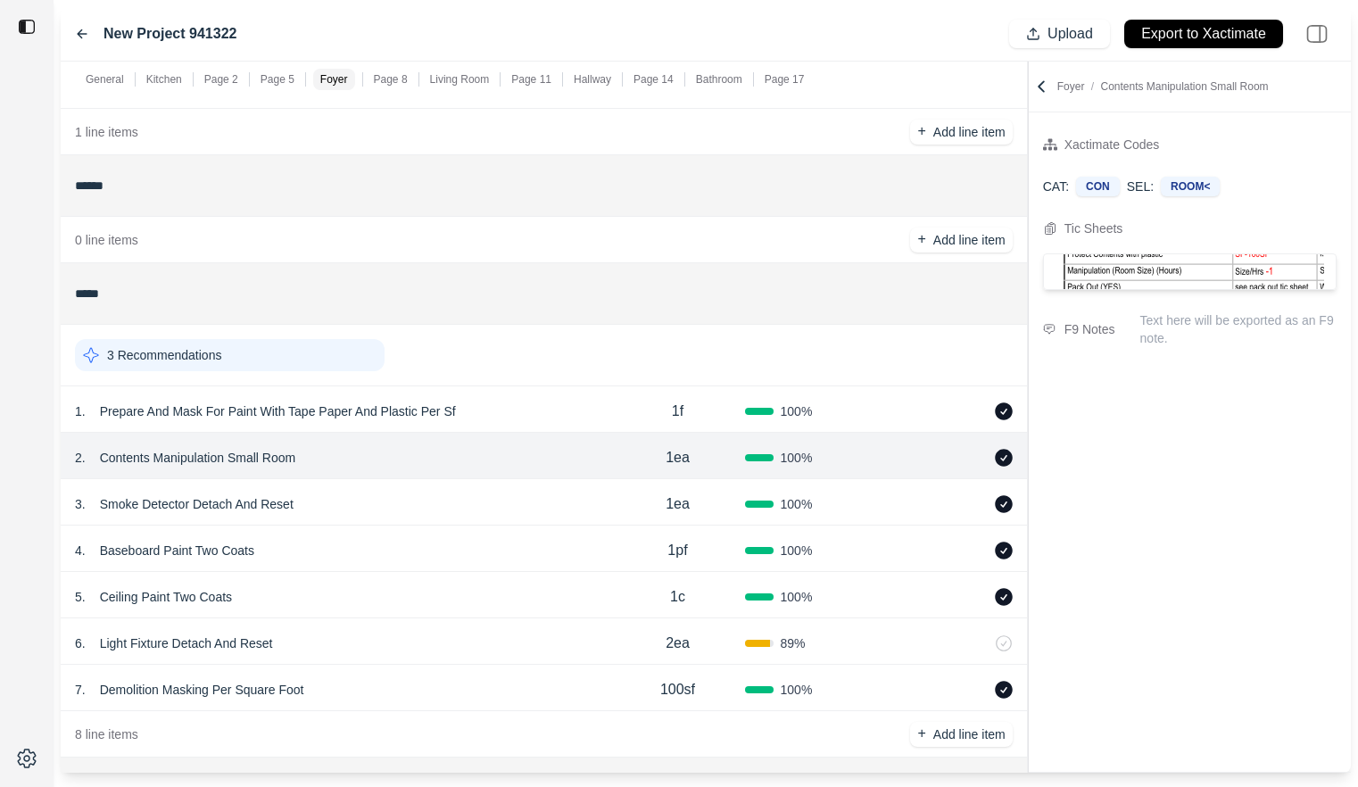
click at [505, 526] on div "4 . Baseboard Paint Two Coats 1pf 100 %" at bounding box center [544, 549] width 966 height 46
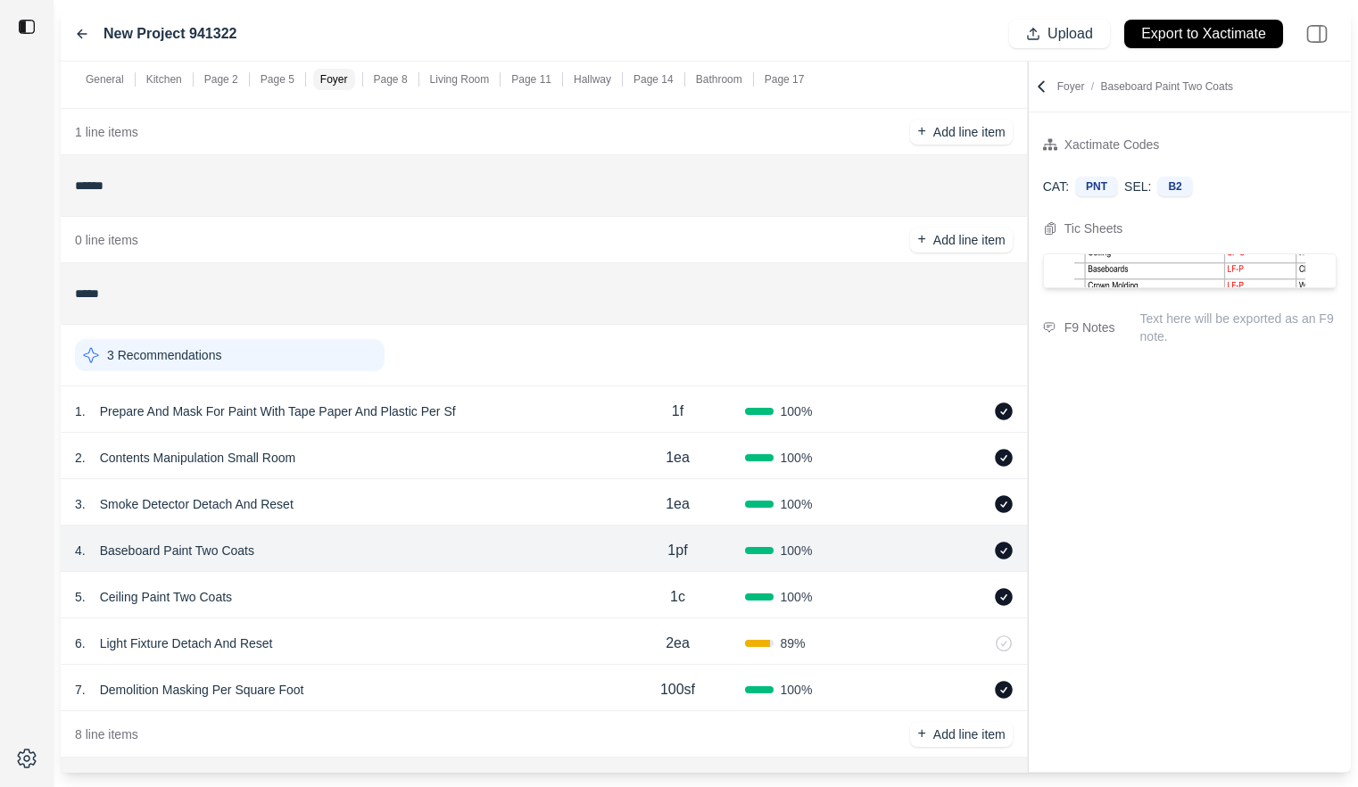
click at [504, 631] on div "6 . Light Fixture Detach And Reset" at bounding box center [342, 643] width 535 height 25
